Goal: Download file/media

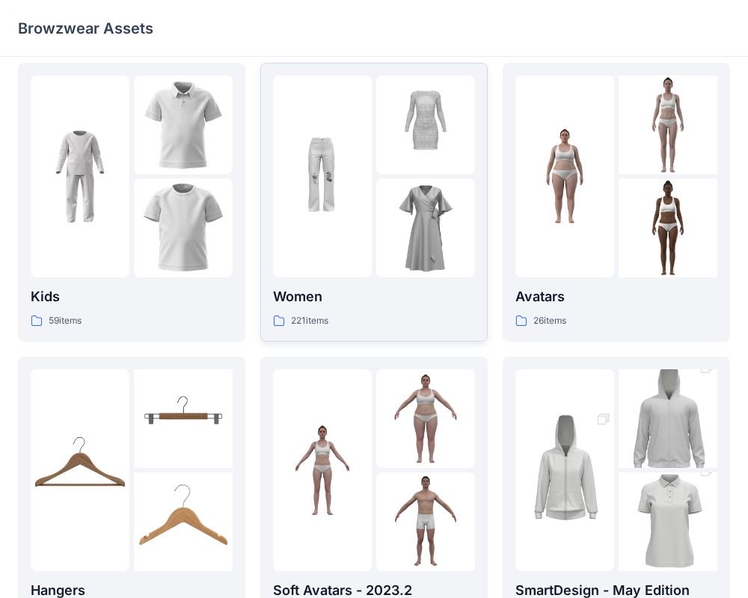
scroll to position [384, 0]
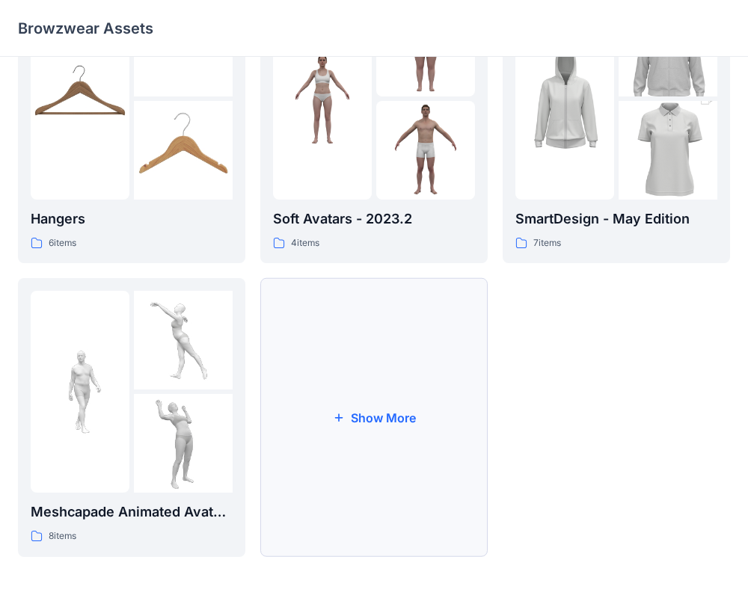
click at [352, 412] on button "Show More" at bounding box center [373, 417] width 227 height 279
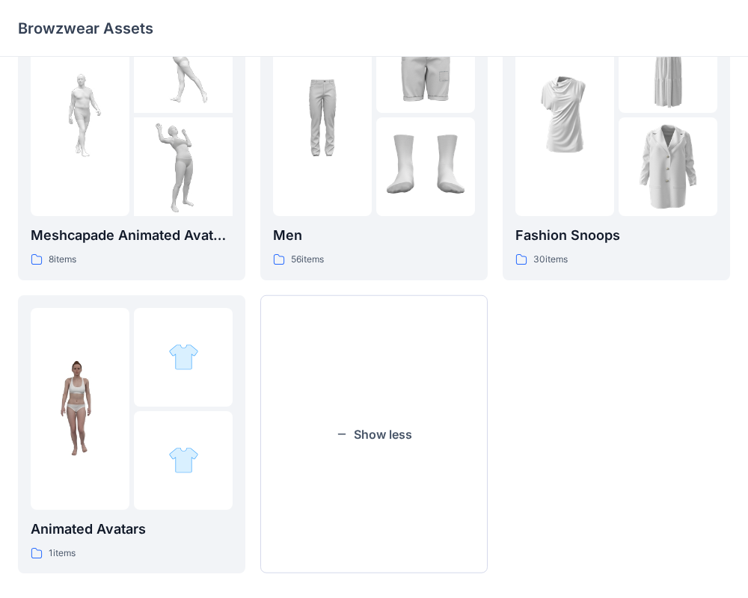
scroll to position [664, 0]
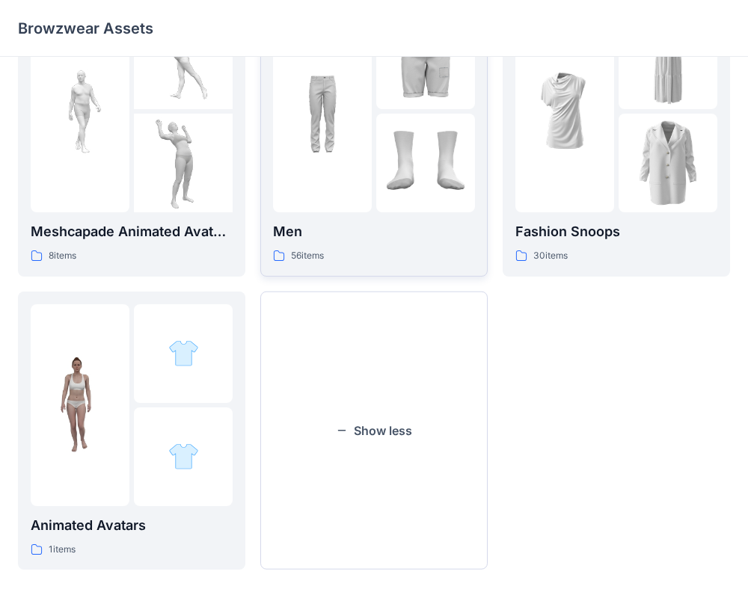
click at [375, 251] on div "56 items" at bounding box center [374, 256] width 202 height 16
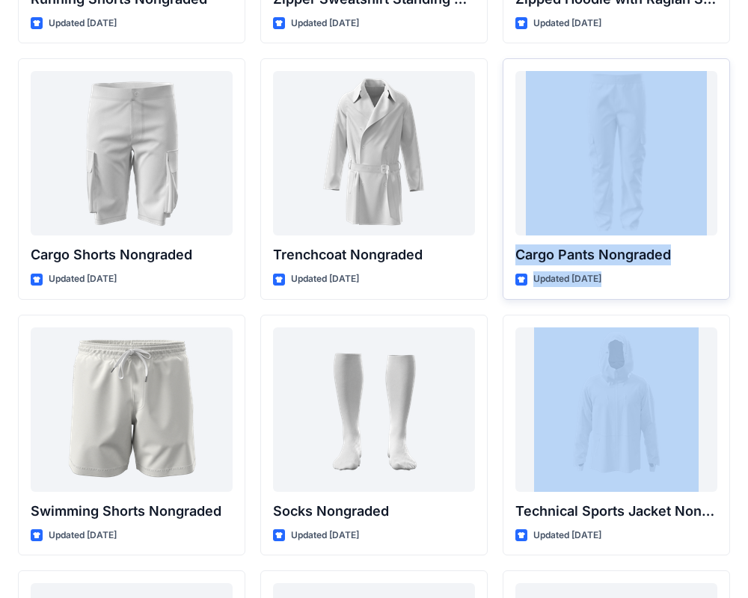
drag, startPoint x: 497, startPoint y: 301, endPoint x: 603, endPoint y: 108, distance: 219.6
click at [603, 108] on div "Mens lightwash Updated [DATE] Baseball Cap Updated [DATE] Mens black wash Updat…" at bounding box center [374, 435] width 712 height 4853
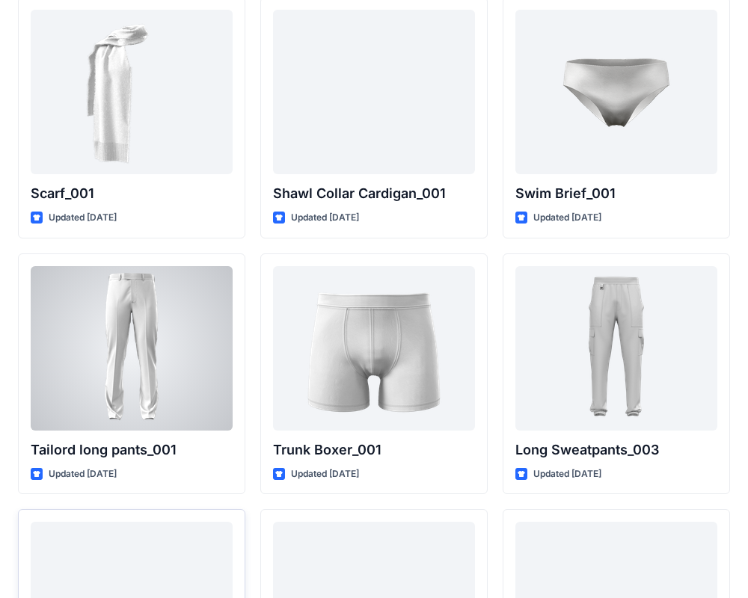
scroll to position [3410, 0]
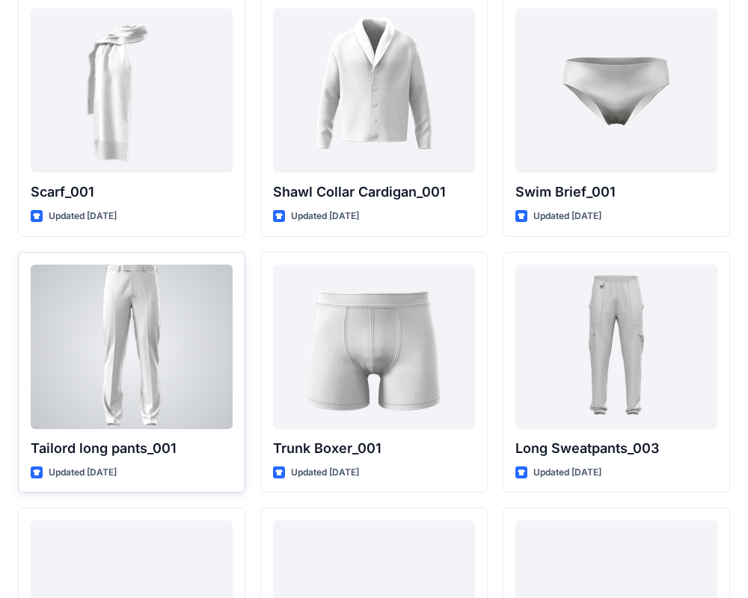
click at [143, 327] on div at bounding box center [132, 347] width 202 height 165
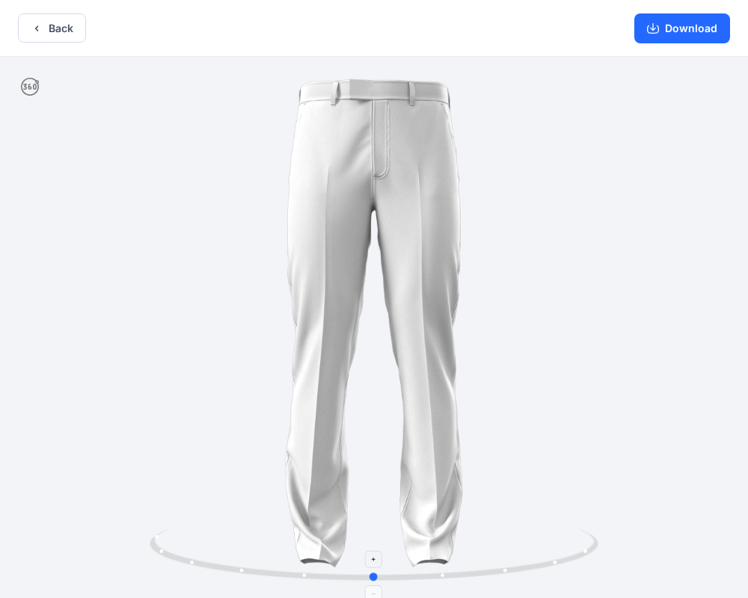
click at [445, 580] on icon at bounding box center [376, 557] width 453 height 56
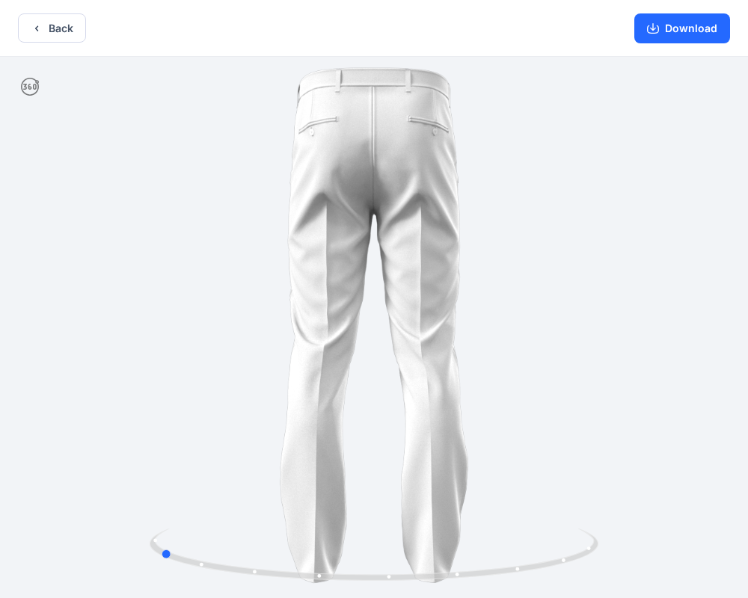
drag, startPoint x: 445, startPoint y: 580, endPoint x: 679, endPoint y: 545, distance: 236.9
click at [679, 545] on div at bounding box center [374, 329] width 748 height 545
drag, startPoint x: 476, startPoint y: 580, endPoint x: 507, endPoint y: 575, distance: 31.7
click at [507, 575] on icon at bounding box center [376, 557] width 453 height 56
click at [690, 33] on button "Download" at bounding box center [682, 28] width 96 height 30
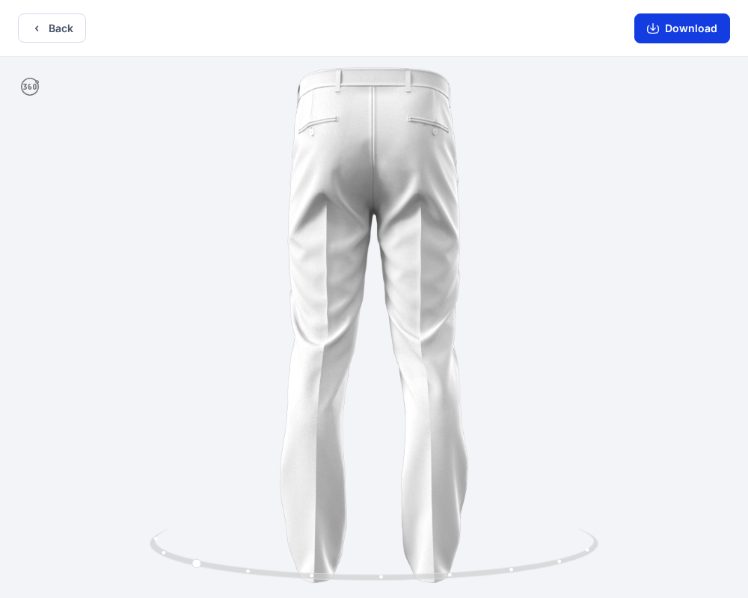
click at [673, 34] on button "Download" at bounding box center [682, 28] width 96 height 30
